Goal: Transaction & Acquisition: Purchase product/service

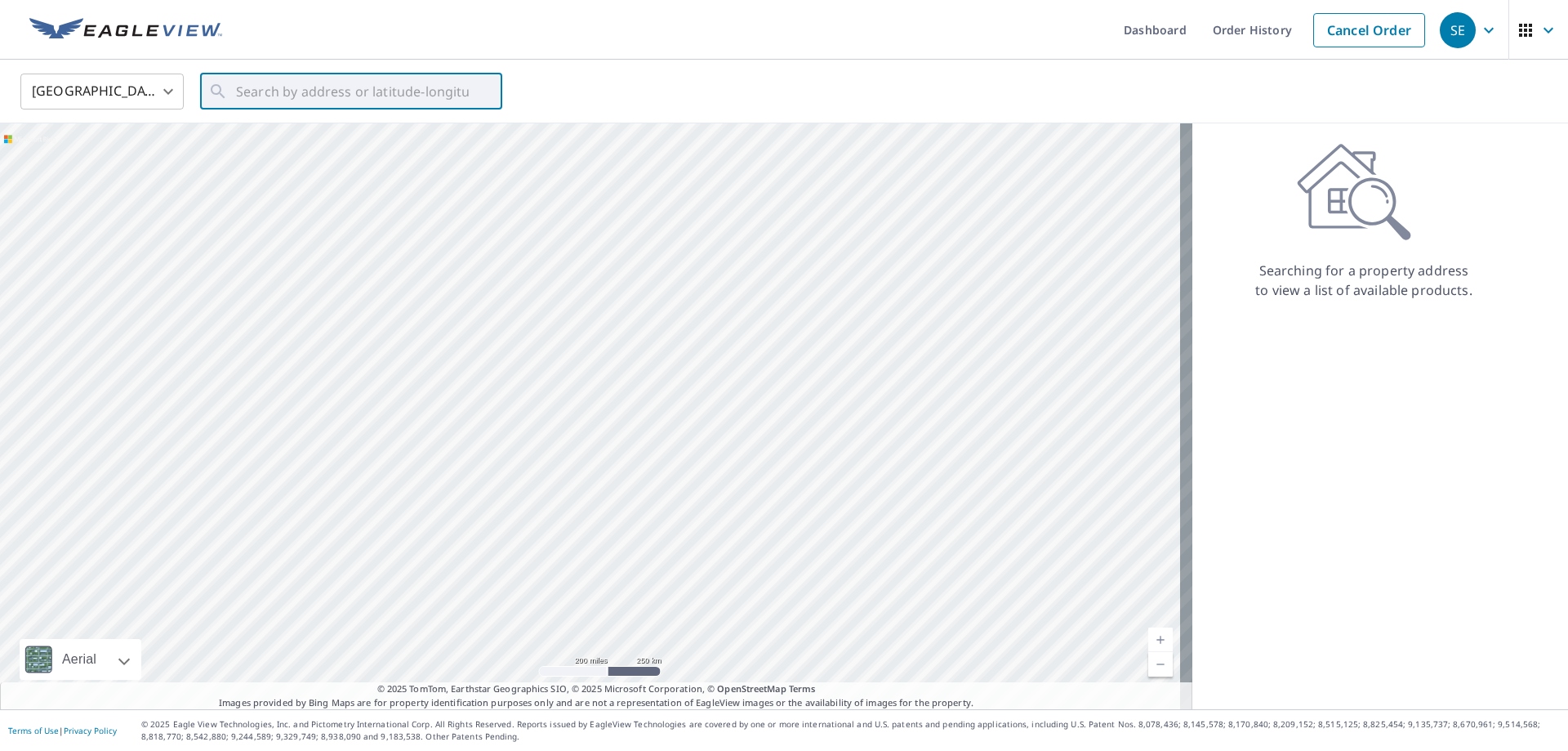
click at [332, 91] on input "text" at bounding box center [352, 92] width 233 height 46
click at [296, 162] on p "[GEOGRAPHIC_DATA]" at bounding box center [361, 157] width 257 height 17
type input "[STREET_ADDRESS][PERSON_NAME]"
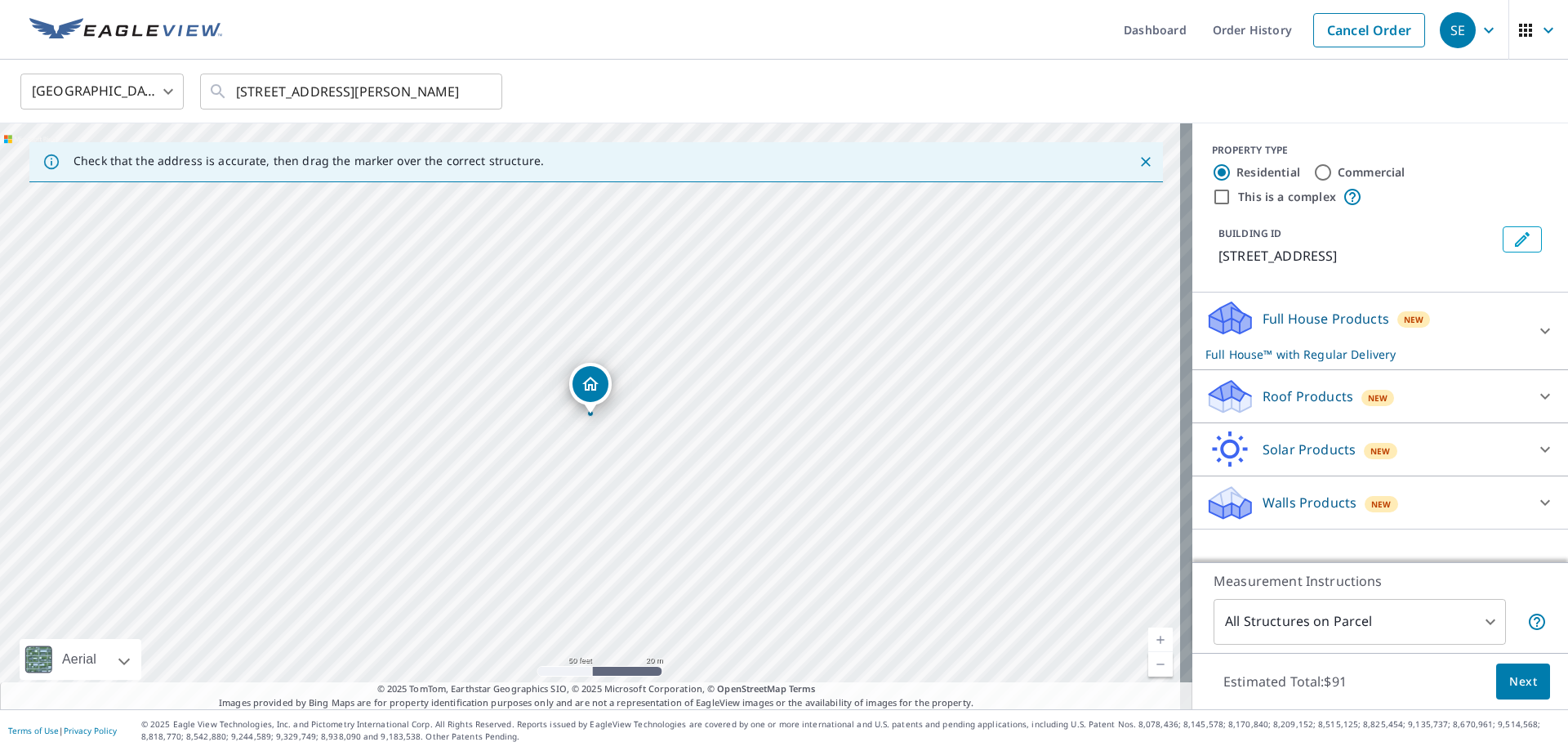
click at [595, 324] on div "[STREET_ADDRESS][PERSON_NAME]" at bounding box center [596, 416] width 1192 height 586
drag, startPoint x: 592, startPoint y: 398, endPoint x: 589, endPoint y: 437, distance: 39.1
click at [1535, 393] on icon at bounding box center [1544, 395] width 19 height 19
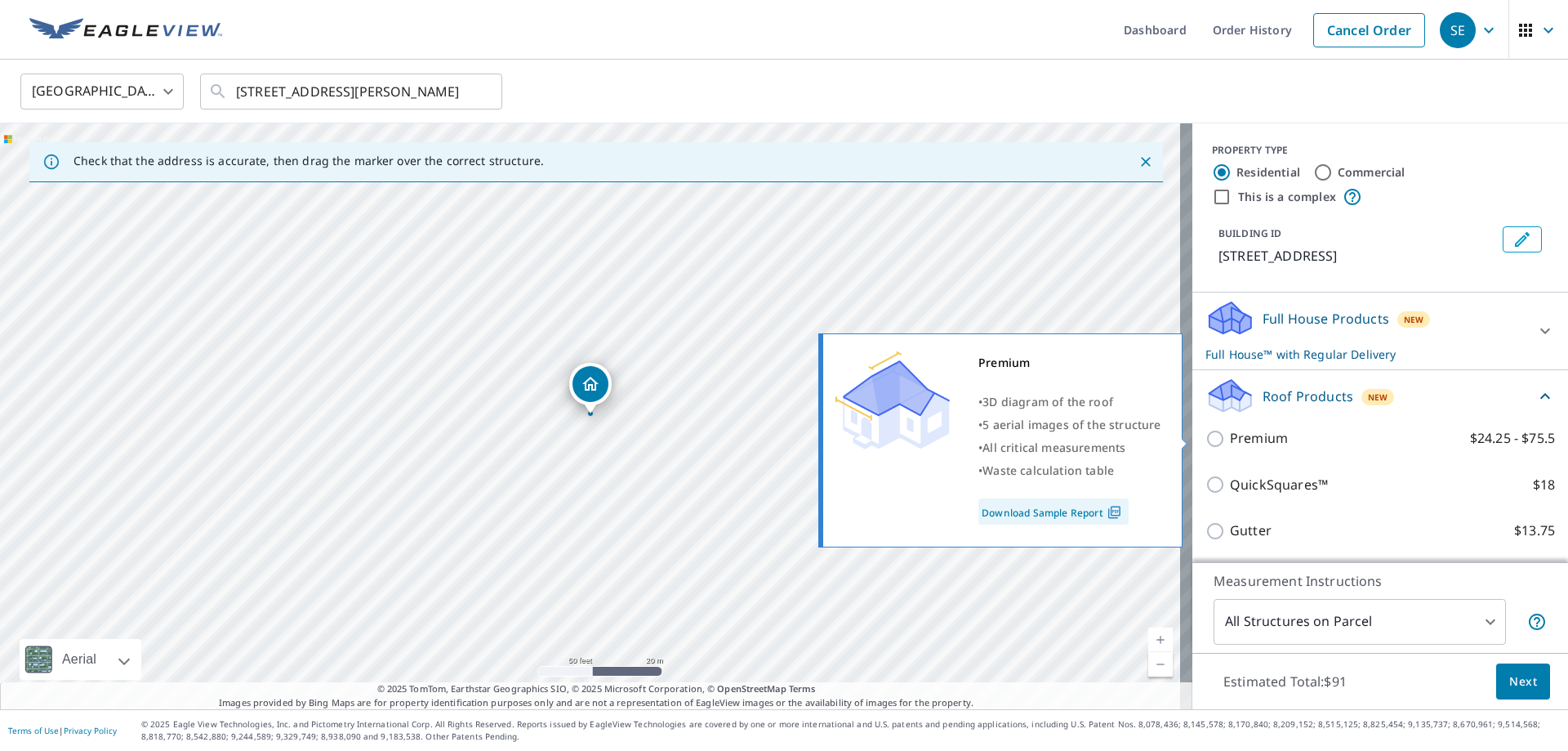
click at [1245, 436] on p "Premium" at bounding box center [1258, 438] width 58 height 20
click at [1230, 436] on input "Premium $24.25 - $75.5" at bounding box center [1217, 438] width 25 height 19
checkbox input "true"
checkbox input "false"
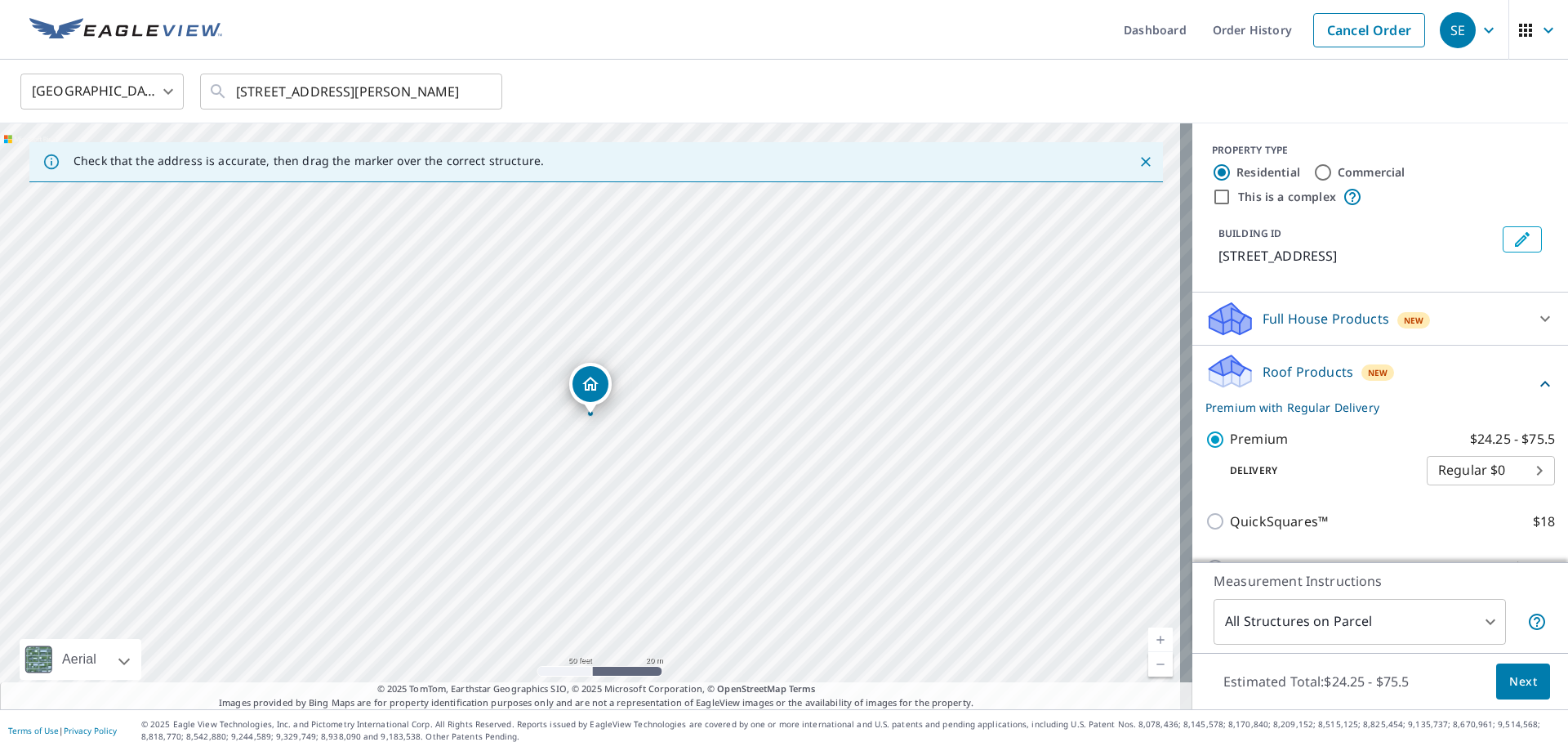
click at [1317, 171] on input "Commercial" at bounding box center [1322, 171] width 19 height 19
radio input "true"
type input "4"
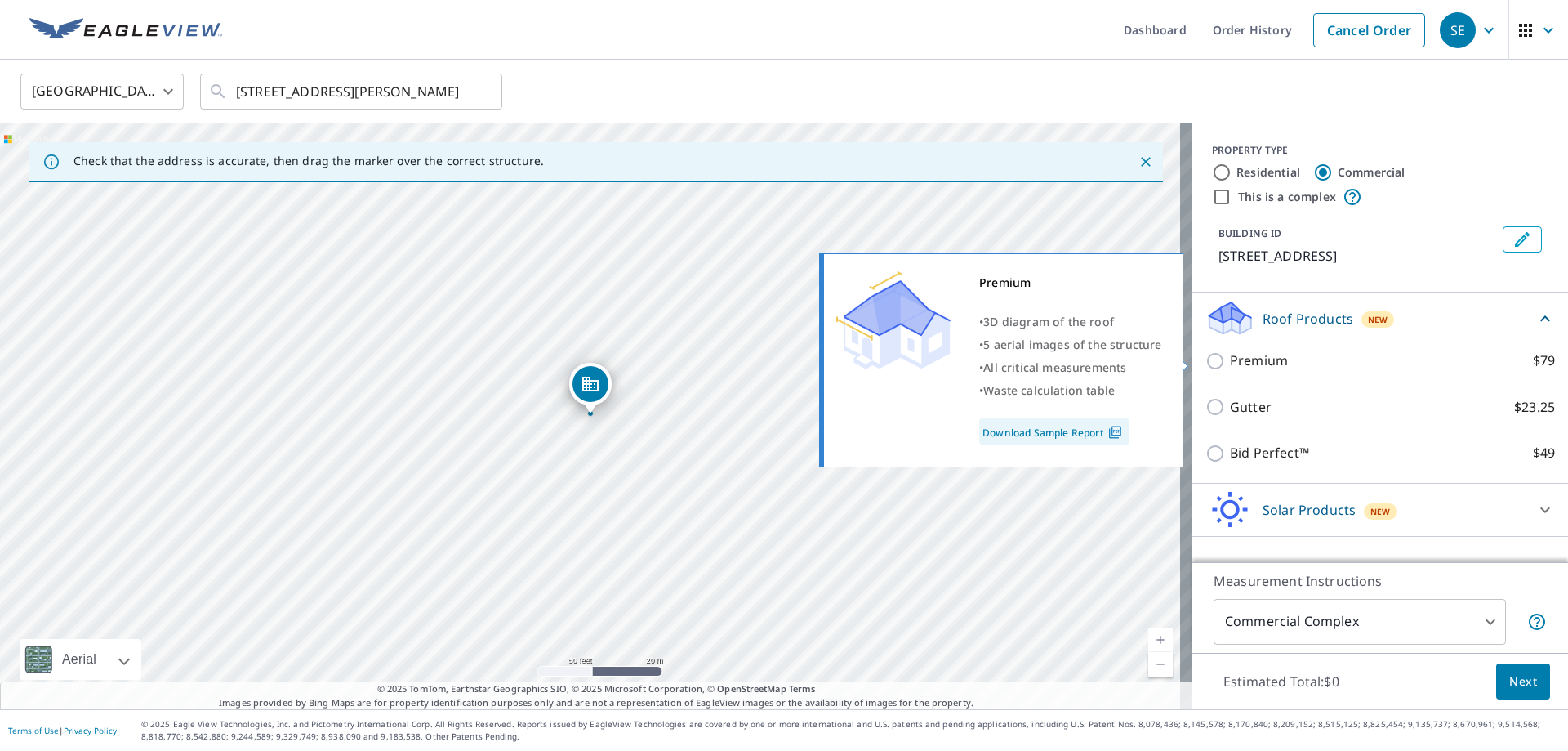
click at [1205, 363] on input "Premium $79" at bounding box center [1217, 360] width 25 height 19
checkbox input "true"
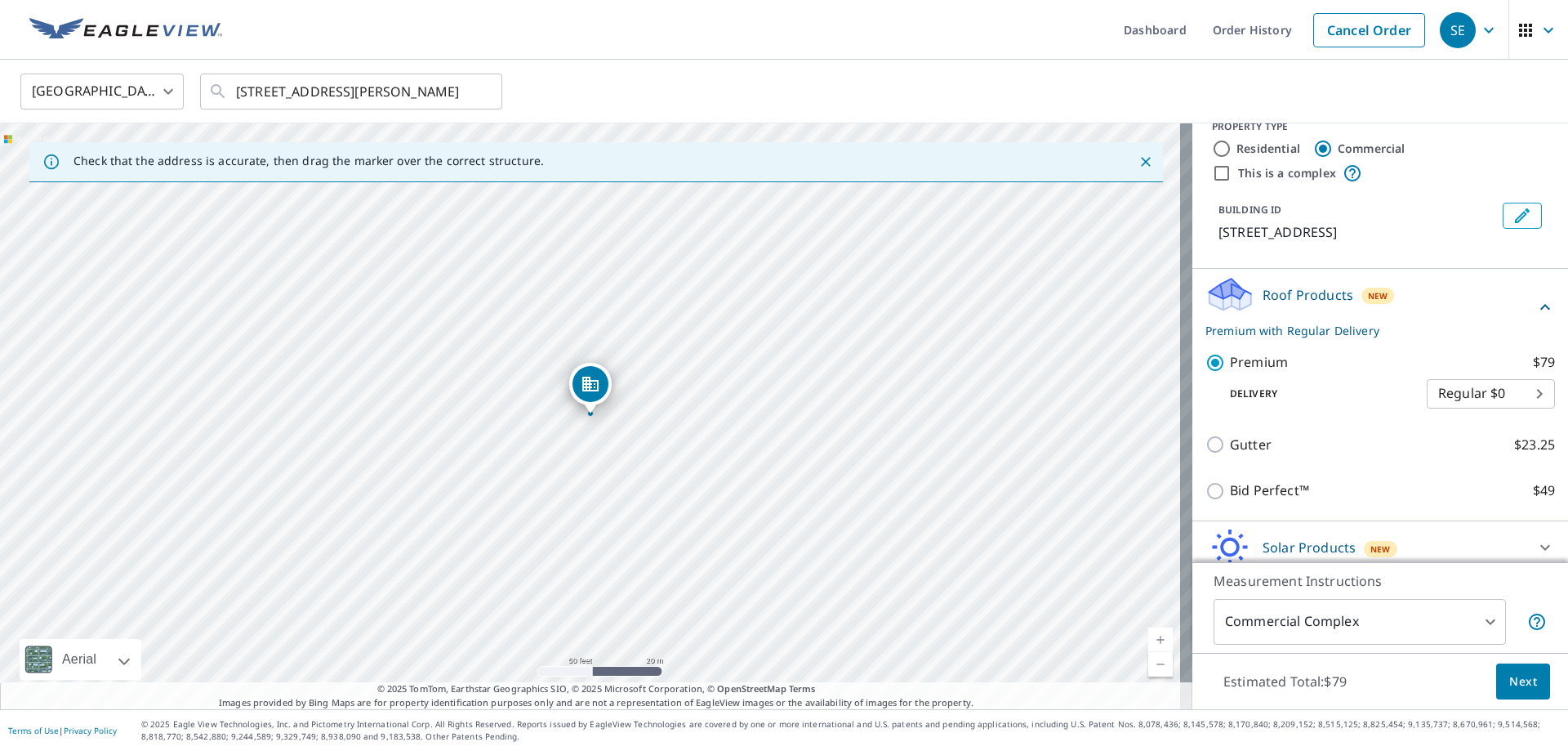
scroll to position [36, 0]
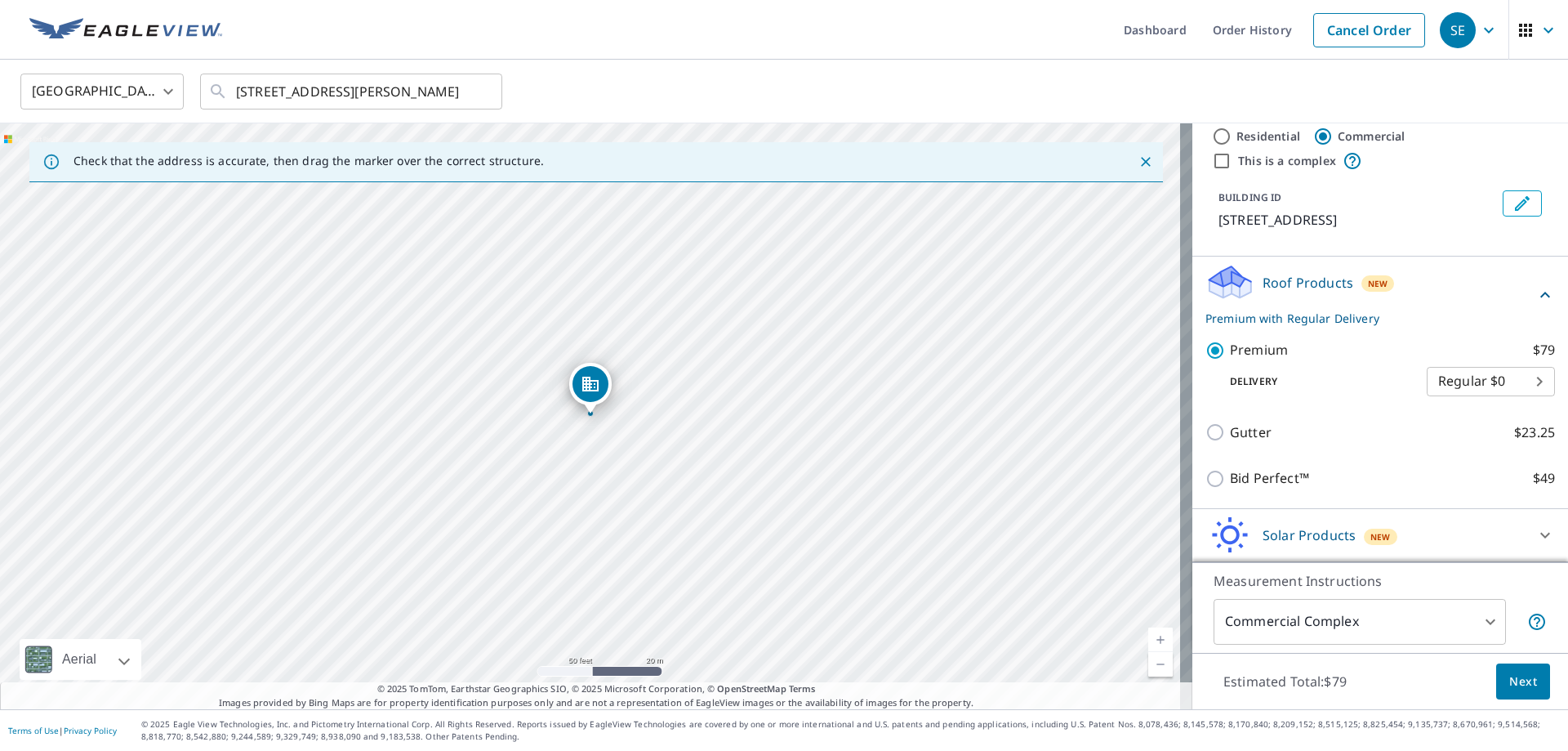
click at [1529, 683] on button "Next" at bounding box center [1522, 681] width 54 height 37
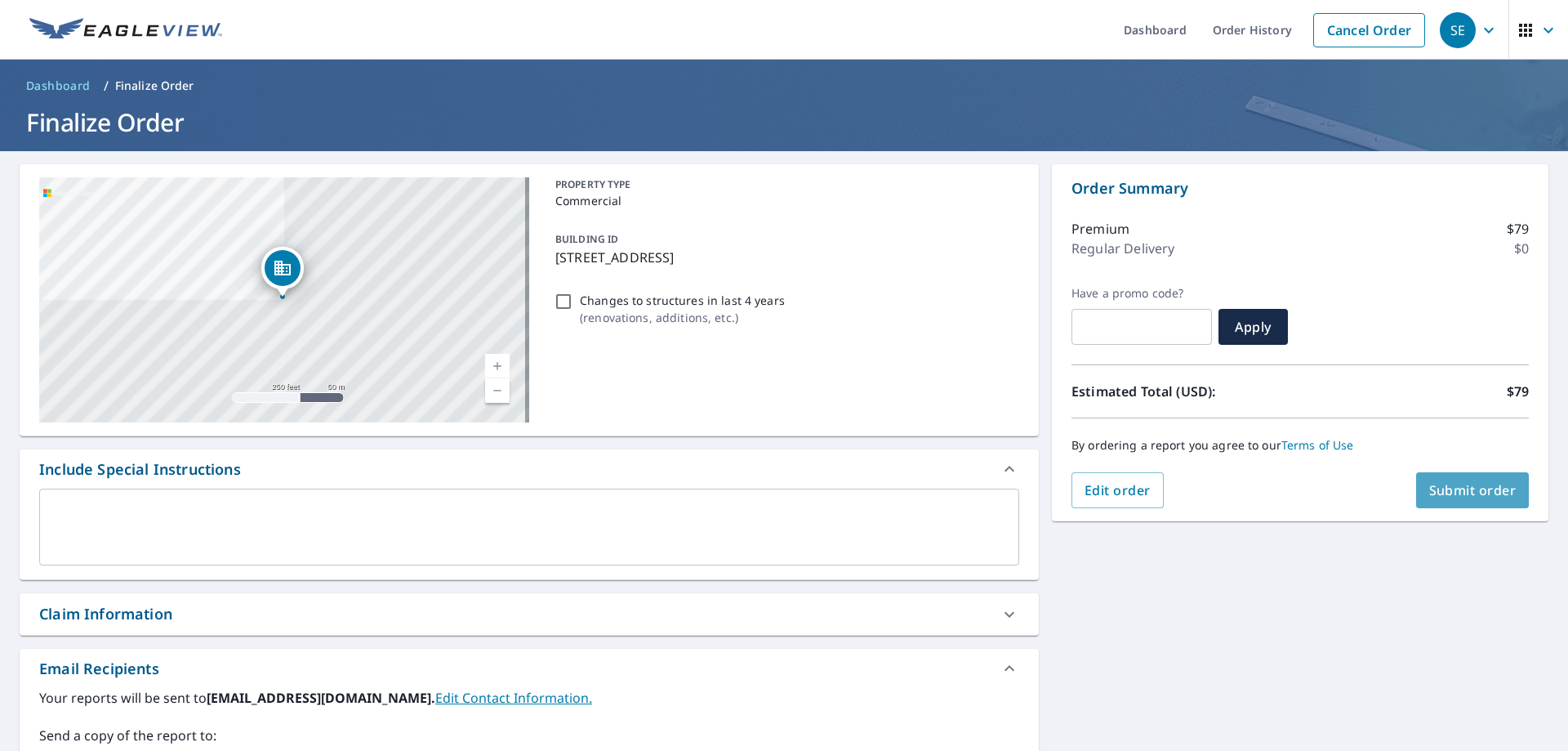
click at [1468, 491] on span "Submit order" at bounding box center [1472, 491] width 87 height 18
